Goal: Entertainment & Leisure: Browse casually

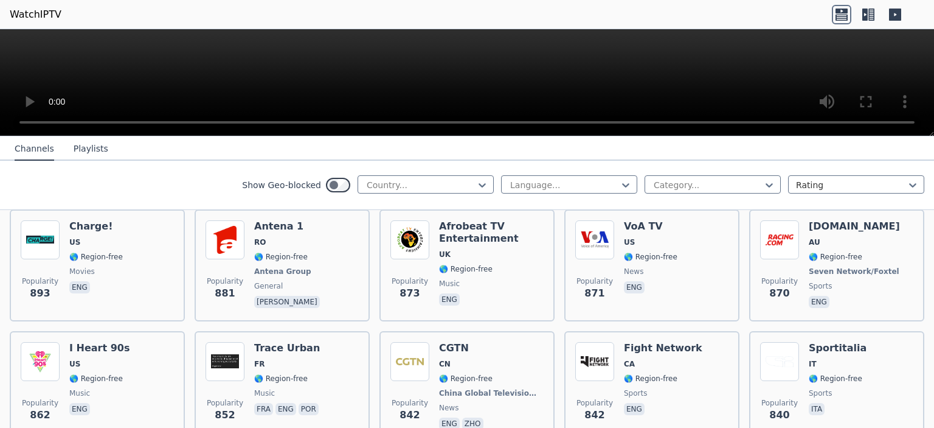
scroll to position [889, 0]
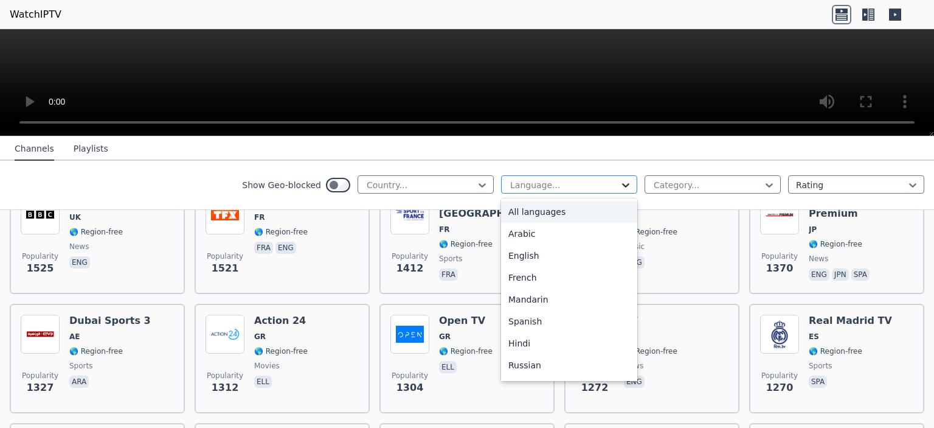
click at [620, 183] on icon at bounding box center [626, 185] width 12 height 12
click at [538, 255] on div "English" at bounding box center [569, 256] width 136 height 22
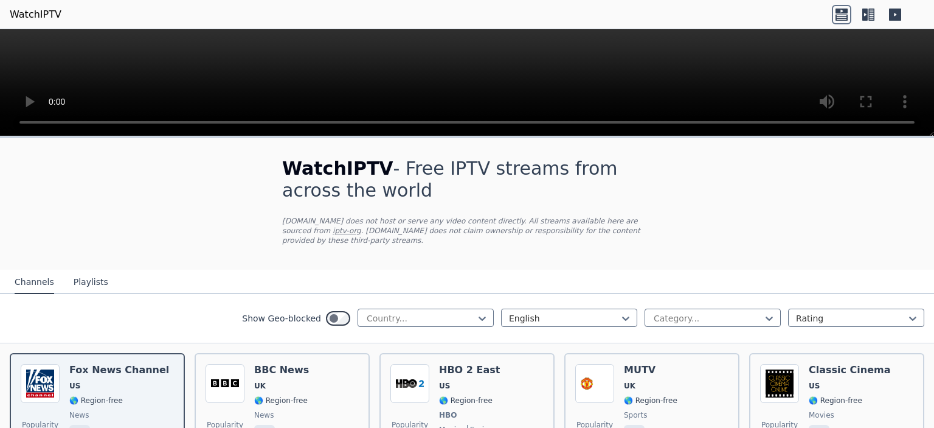
scroll to position [223, 0]
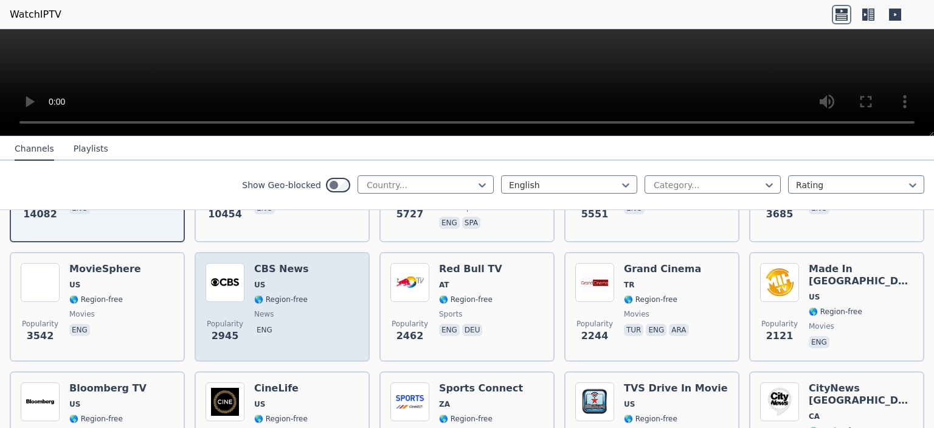
drag, startPoint x: 257, startPoint y: 291, endPoint x: 222, endPoint y: 274, distance: 38.6
drag, startPoint x: 222, startPoint y: 274, endPoint x: 240, endPoint y: 318, distance: 46.9
click at [240, 318] on span "Popularity 2945" at bounding box center [225, 330] width 39 height 39
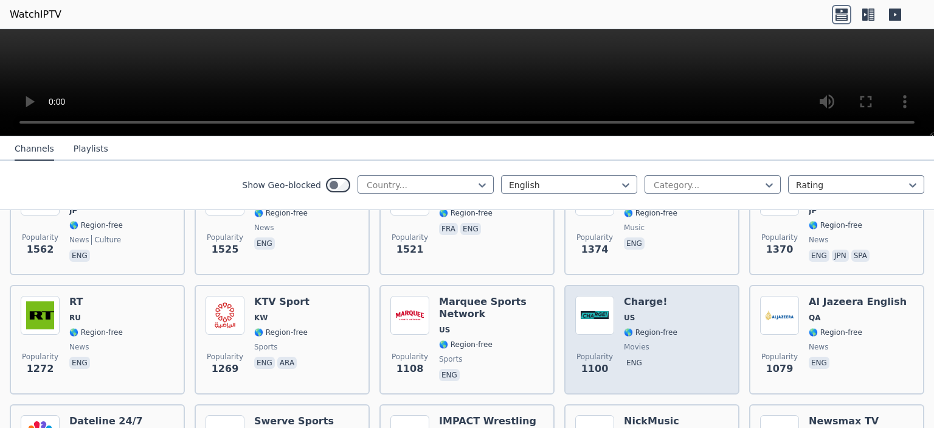
scroll to position [892, 0]
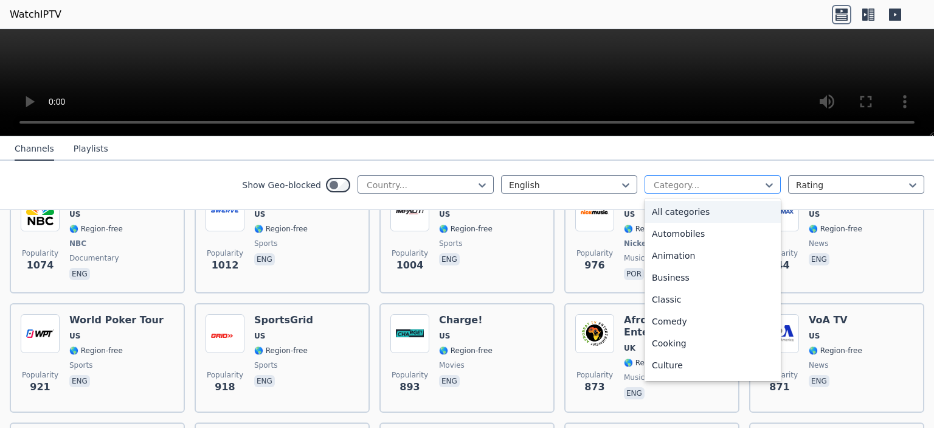
click at [768, 183] on div "Category..." at bounding box center [713, 184] width 136 height 18
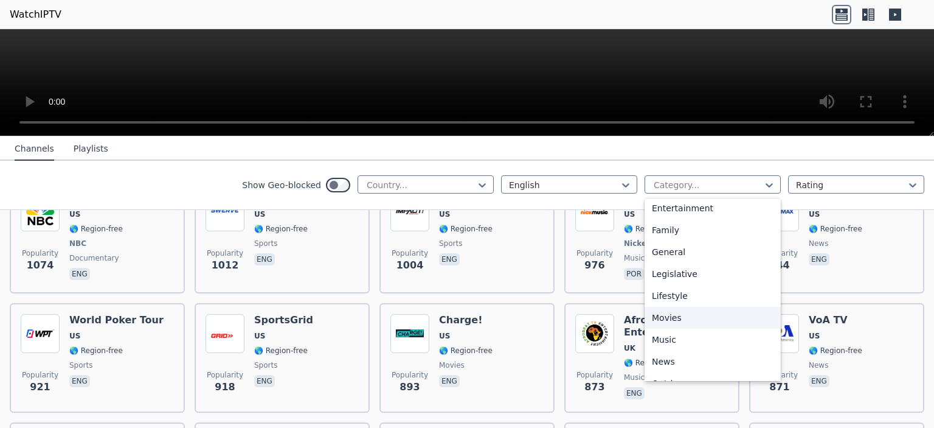
click at [650, 311] on div "Movies" at bounding box center [713, 318] width 136 height 22
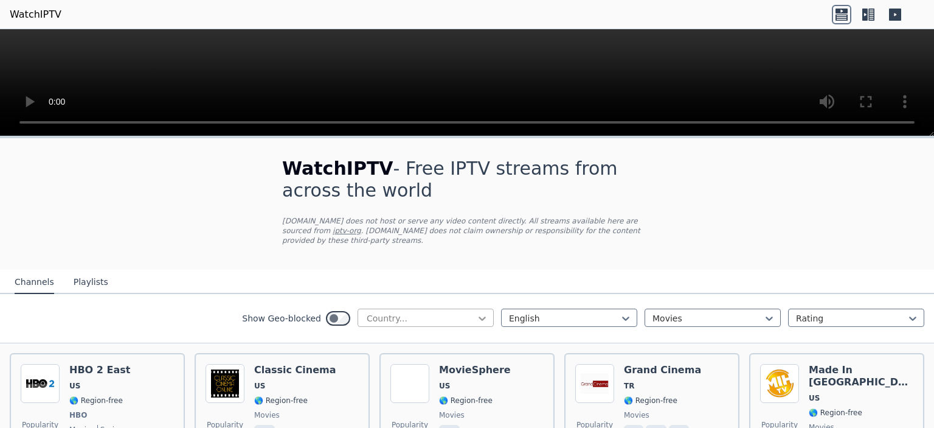
click at [476, 312] on icon at bounding box center [482, 318] width 12 height 12
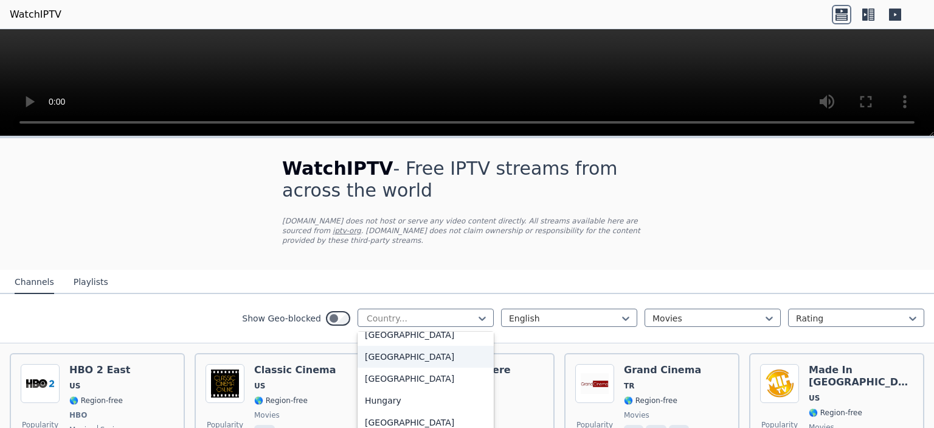
scroll to position [2008, 0]
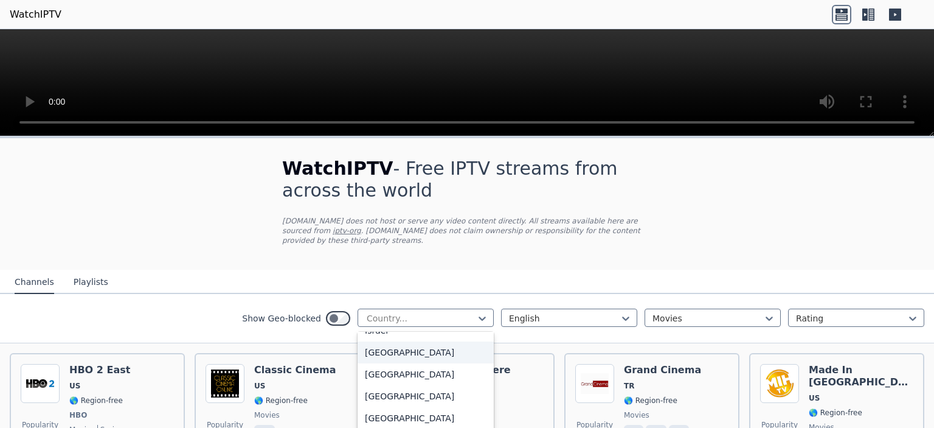
click at [436, 354] on div "[GEOGRAPHIC_DATA]" at bounding box center [426, 352] width 136 height 22
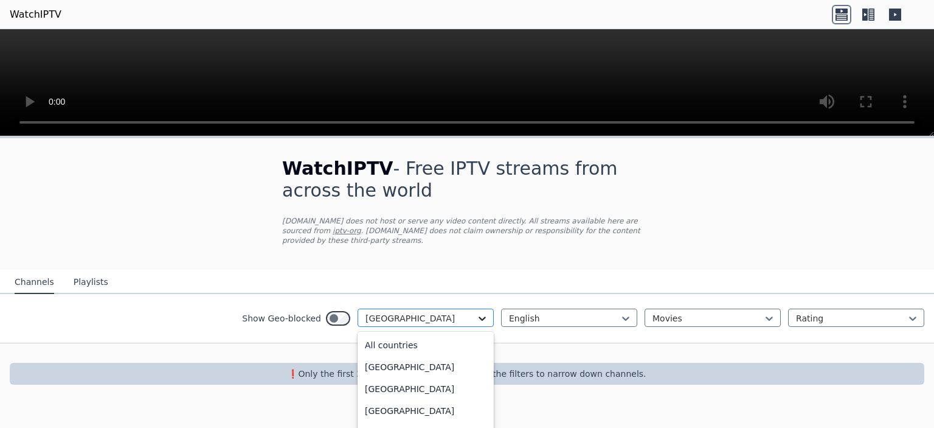
click at [484, 312] on icon at bounding box center [482, 318] width 12 height 12
click at [395, 334] on div "All countries" at bounding box center [426, 345] width 136 height 22
